Goal: Information Seeking & Learning: Understand process/instructions

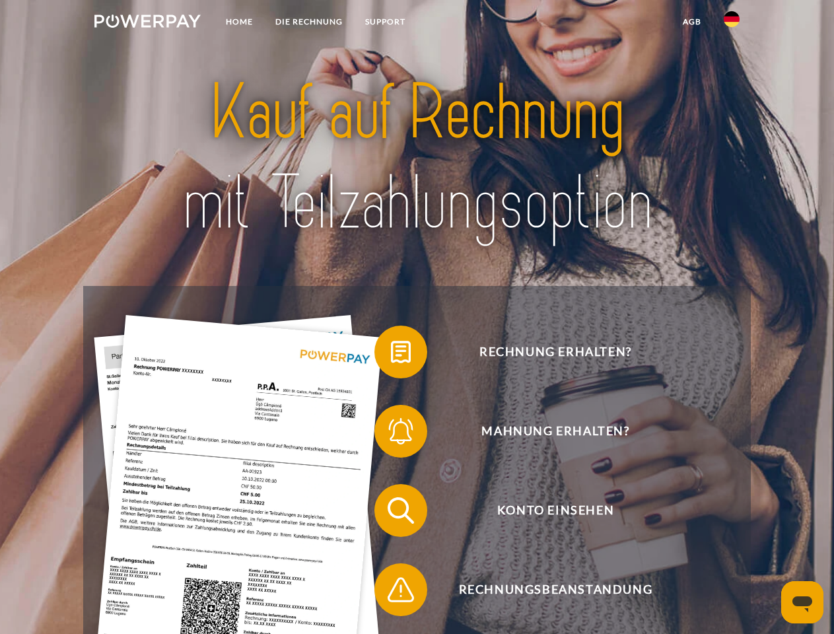
click at [147, 23] on img at bounding box center [147, 21] width 106 height 13
click at [731, 23] on img at bounding box center [731, 19] width 16 height 16
click at [691, 22] on link "agb" at bounding box center [691, 22] width 41 height 24
click at [391, 354] on span at bounding box center [381, 352] width 66 height 66
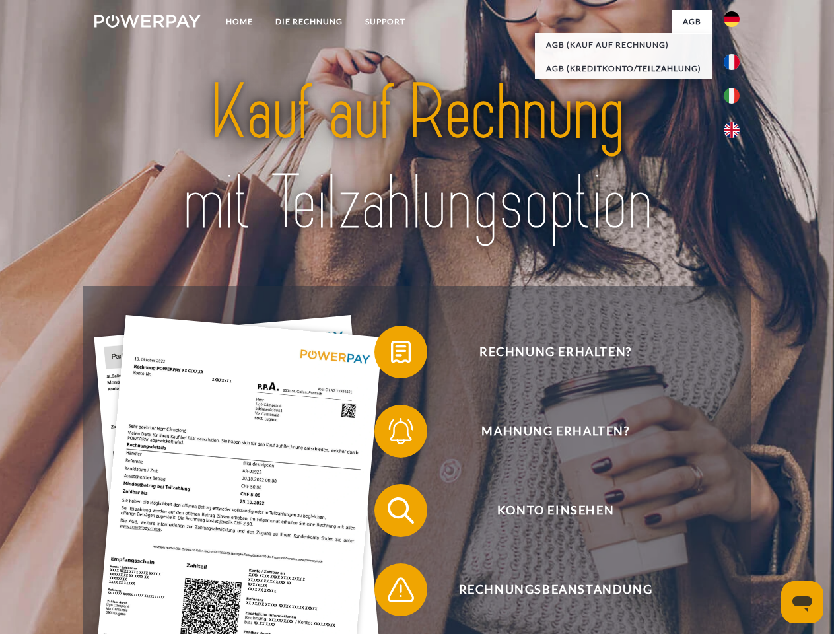
click at [391, 434] on span at bounding box center [381, 431] width 66 height 66
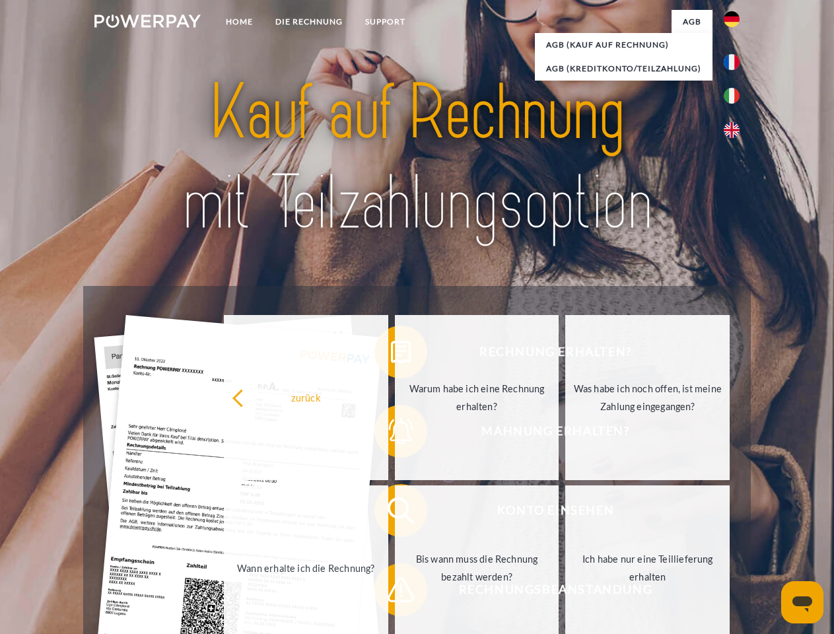
click at [395, 513] on link "Bis wann muss die Rechnung bezahlt werden?" at bounding box center [477, 567] width 164 height 165
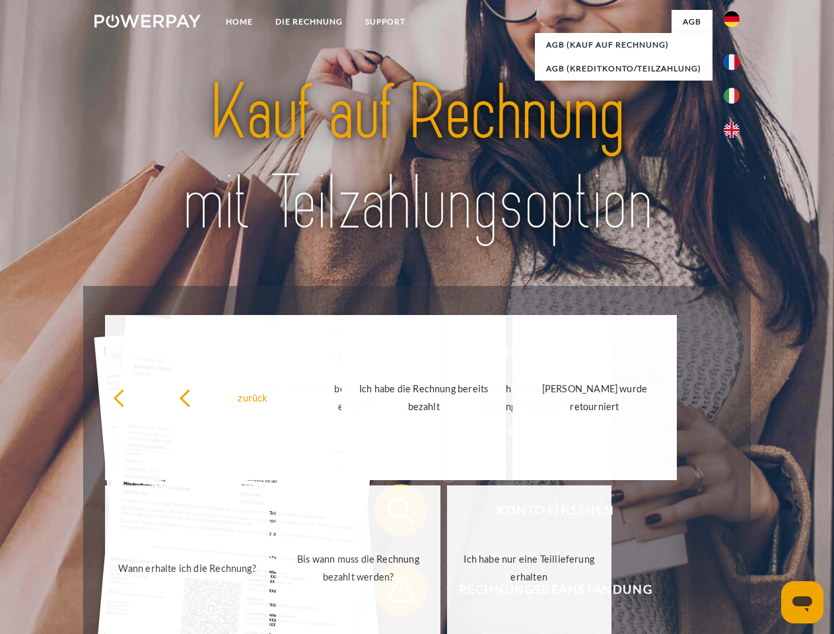
click at [391, 592] on span at bounding box center [381, 589] width 66 height 66
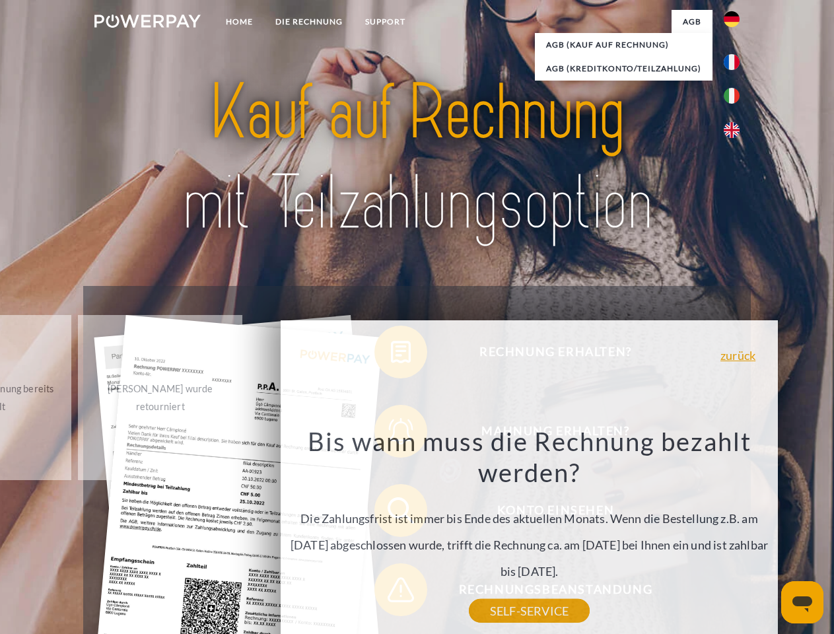
click at [802, 602] on icon "Messaging-Fenster öffnen" at bounding box center [802, 604] width 20 height 16
